Goal: Information Seeking & Learning: Learn about a topic

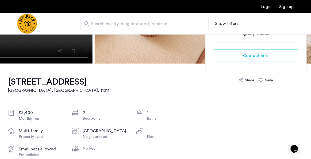
scroll to position [130, 0]
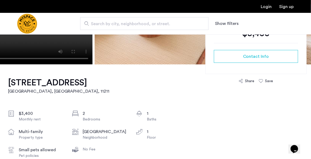
click at [27, 82] on h1 "213 Union Ave, Unit 0D" at bounding box center [58, 82] width 101 height 11
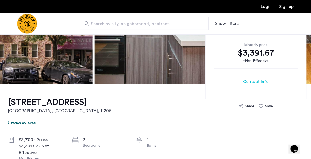
scroll to position [113, 0]
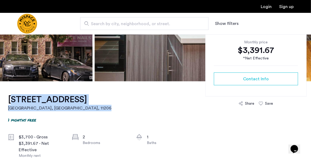
drag, startPoint x: 3, startPoint y: 97, endPoint x: 106, endPoint y: 103, distance: 103.3
copy link "[STREET_ADDRESS]"
click at [158, 68] on img at bounding box center [156, 1] width 122 height 160
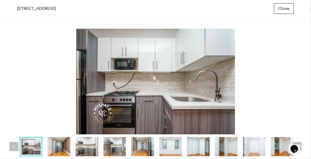
scroll to position [0, 0]
click at [59, 143] on img at bounding box center [59, 146] width 22 height 19
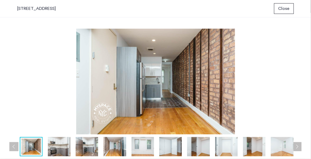
click at [57, 144] on img at bounding box center [59, 146] width 22 height 19
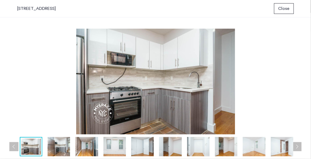
click at [84, 149] on img at bounding box center [86, 146] width 22 height 19
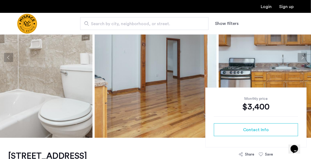
scroll to position [58, 0]
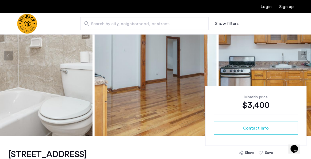
click at [146, 118] on img at bounding box center [156, 56] width 122 height 160
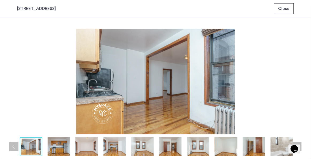
scroll to position [0, 0]
click at [58, 146] on img at bounding box center [59, 146] width 22 height 19
click at [29, 9] on div "77 Division Ave, Unit 33" at bounding box center [36, 8] width 39 height 6
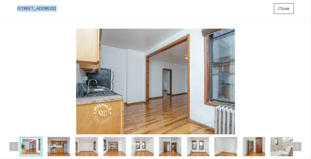
copy div "77 Division Ave, Unit 33"
